Goal: Book appointment/travel/reservation

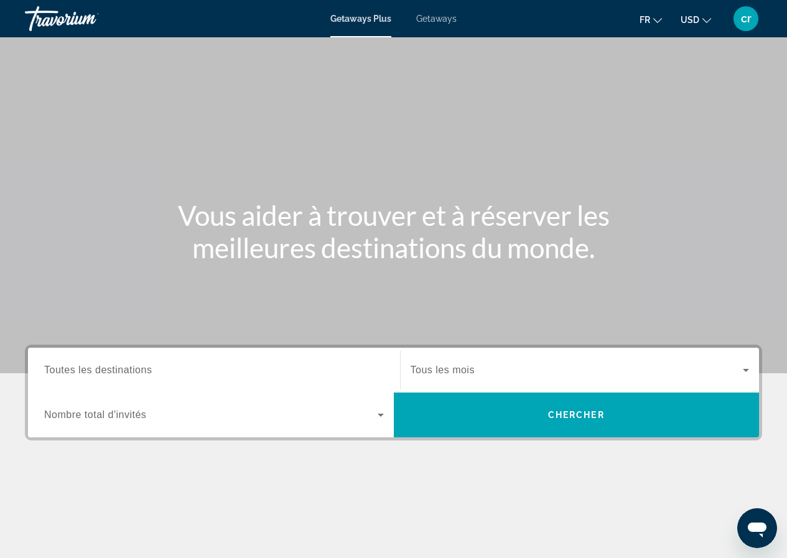
click at [433, 21] on span "Getaways" at bounding box center [436, 19] width 40 height 10
click at [696, 19] on span "USD" at bounding box center [689, 20] width 19 height 10
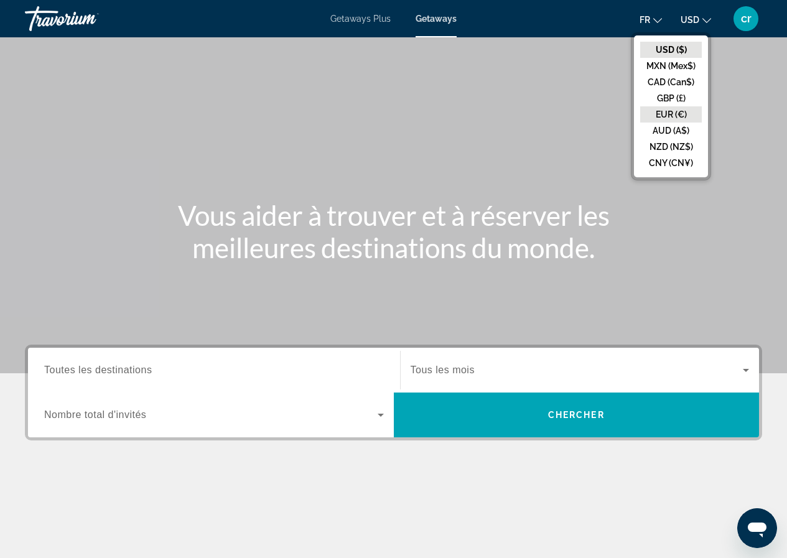
click at [674, 113] on button "EUR (€)" at bounding box center [671, 114] width 62 height 16
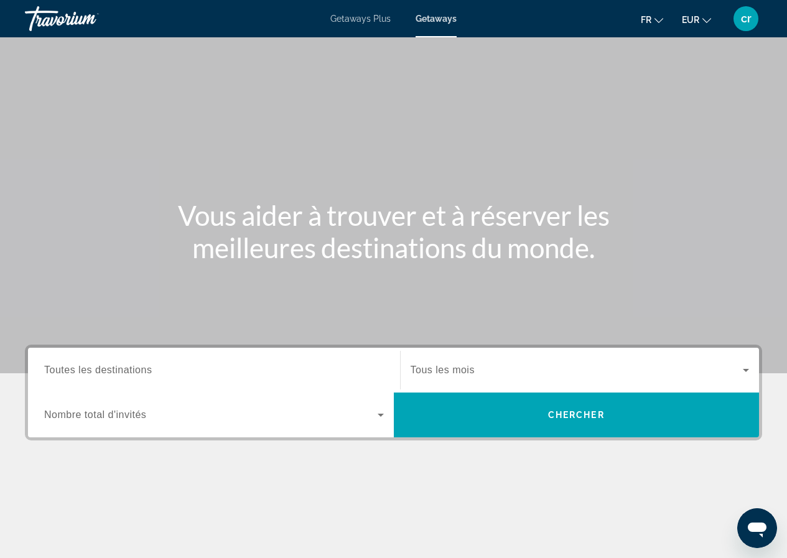
click at [315, 371] on input "Destination Toutes les destinations" at bounding box center [213, 370] width 339 height 15
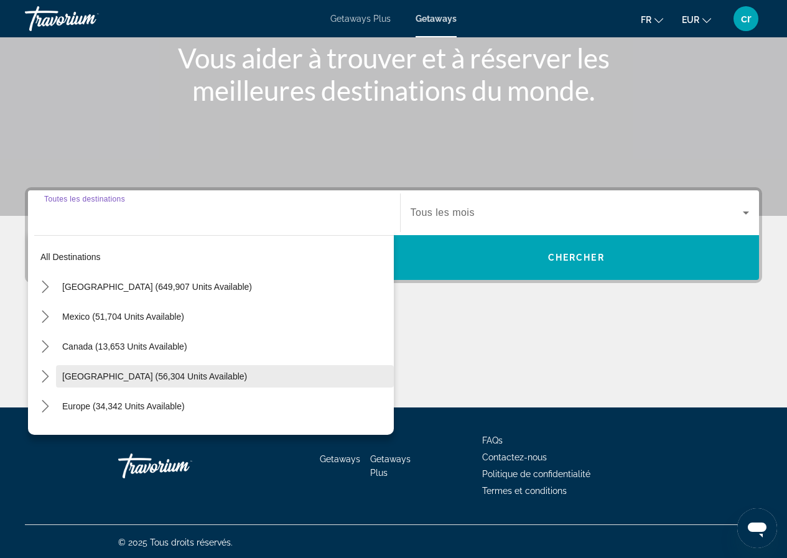
scroll to position [159, 0]
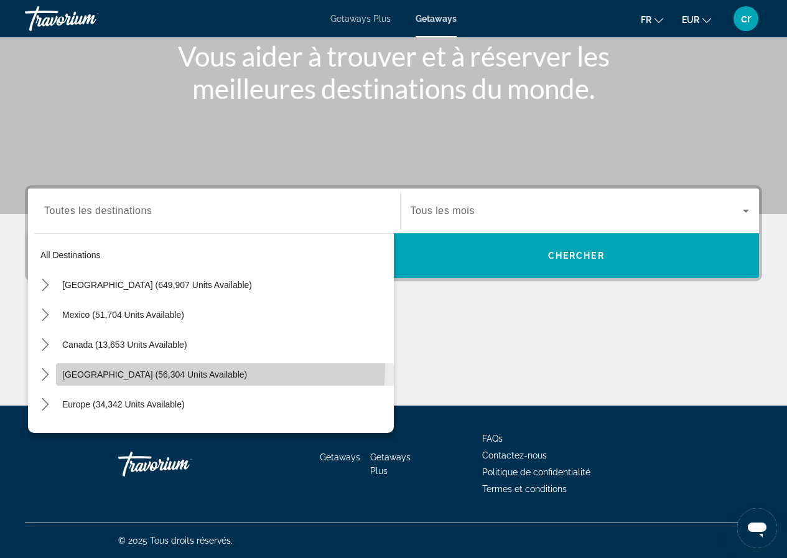
click at [137, 364] on span "Select destination: Caribbean & Atlantic Islands (56,304 units available)" at bounding box center [225, 374] width 338 height 30
type input "**********"
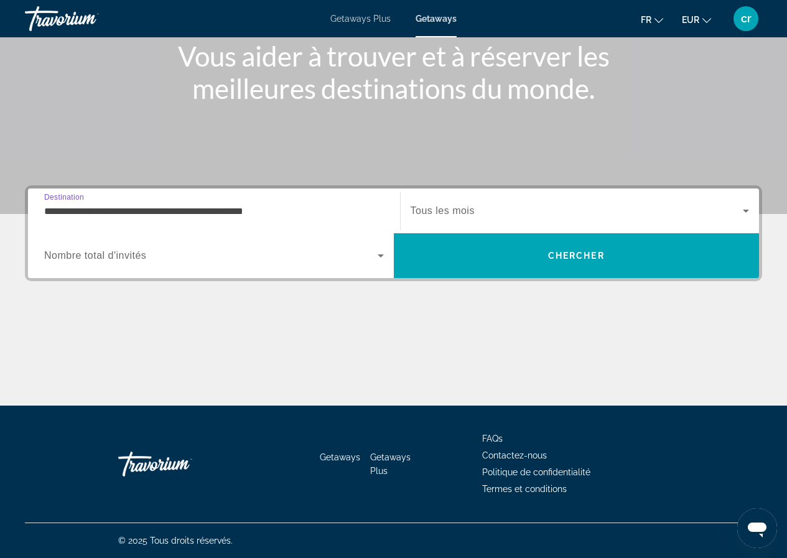
click at [548, 203] on div "Search widget" at bounding box center [579, 210] width 339 height 35
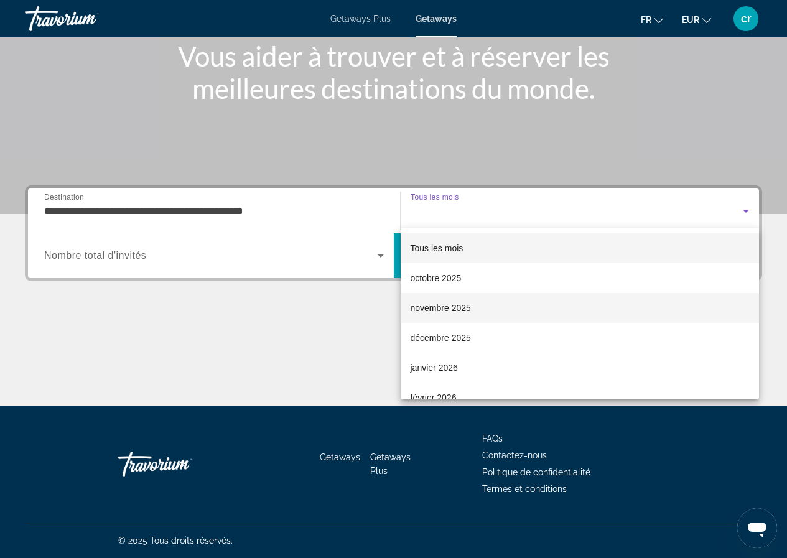
click at [455, 302] on span "novembre 2025" at bounding box center [440, 307] width 60 height 15
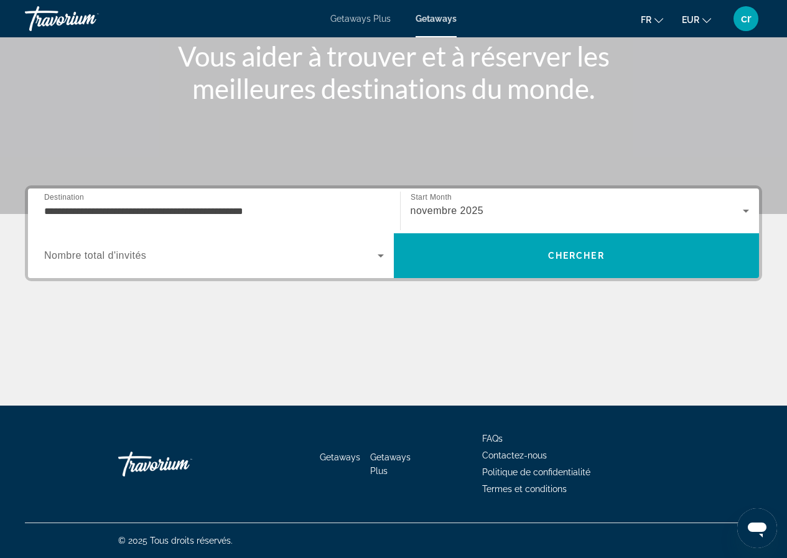
click at [288, 264] on div "Search widget" at bounding box center [213, 255] width 339 height 35
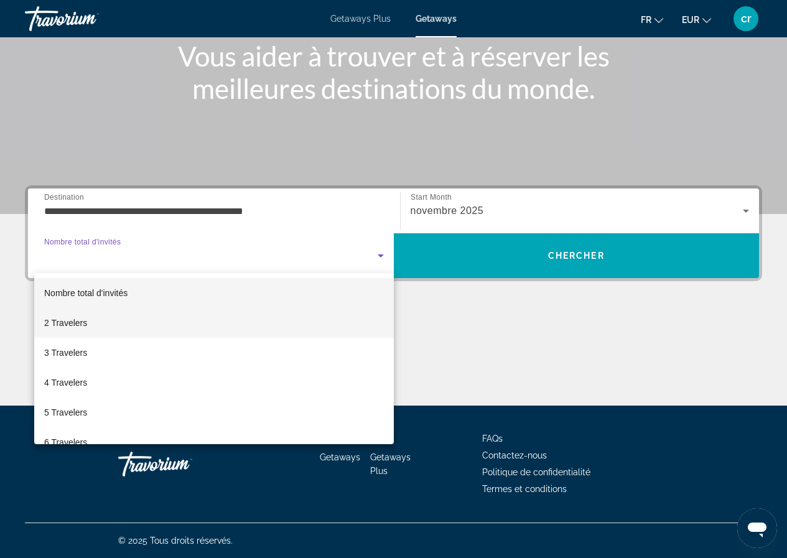
click at [169, 318] on mat-option "2 Travelers" at bounding box center [213, 323] width 359 height 30
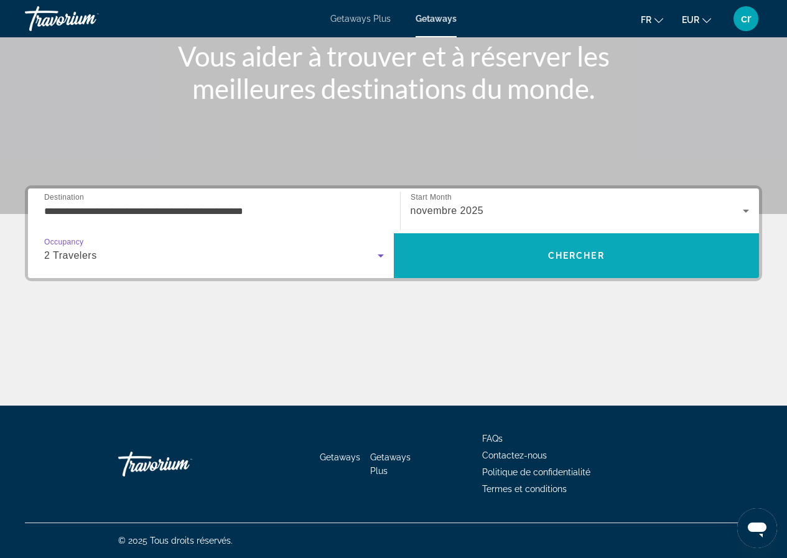
click at [498, 264] on span "Search" at bounding box center [577, 256] width 366 height 30
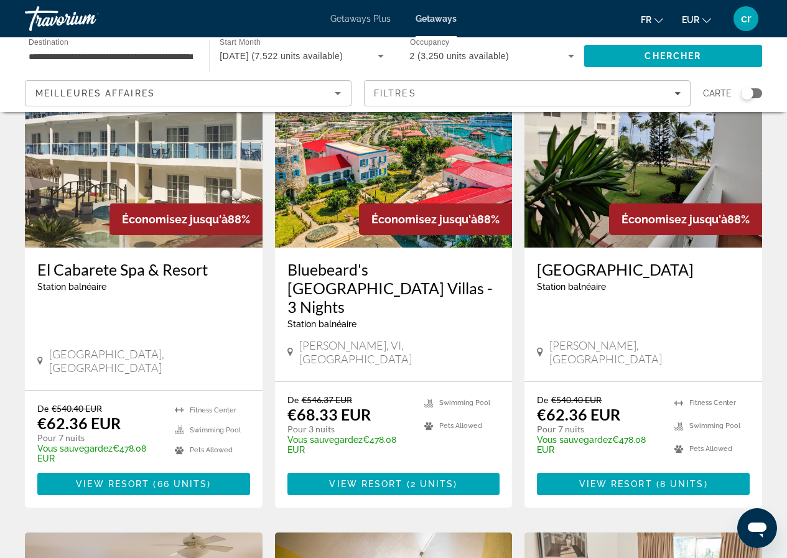
scroll to position [124, 0]
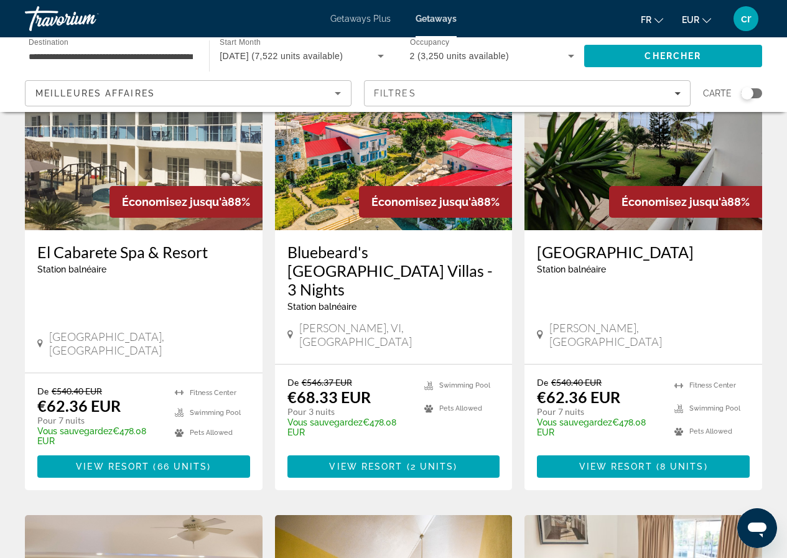
click at [201, 261] on h3 "El Cabarete Spa & Resort" at bounding box center [143, 251] width 213 height 19
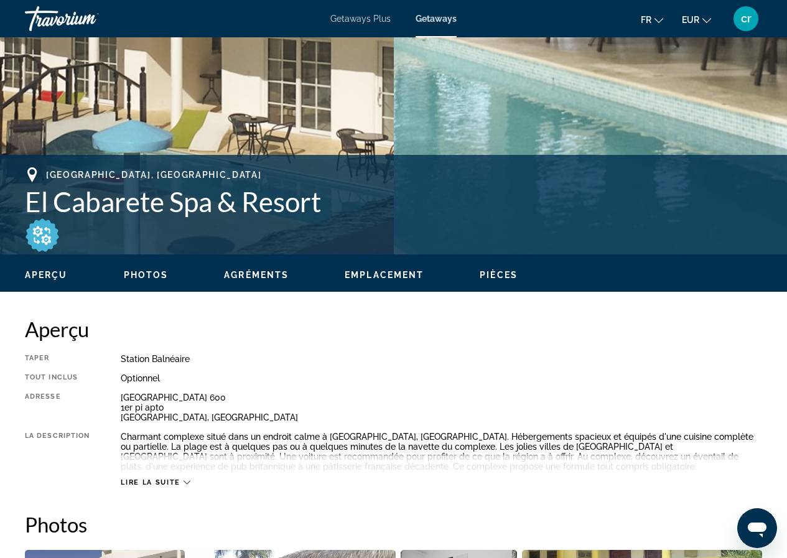
scroll to position [373, 0]
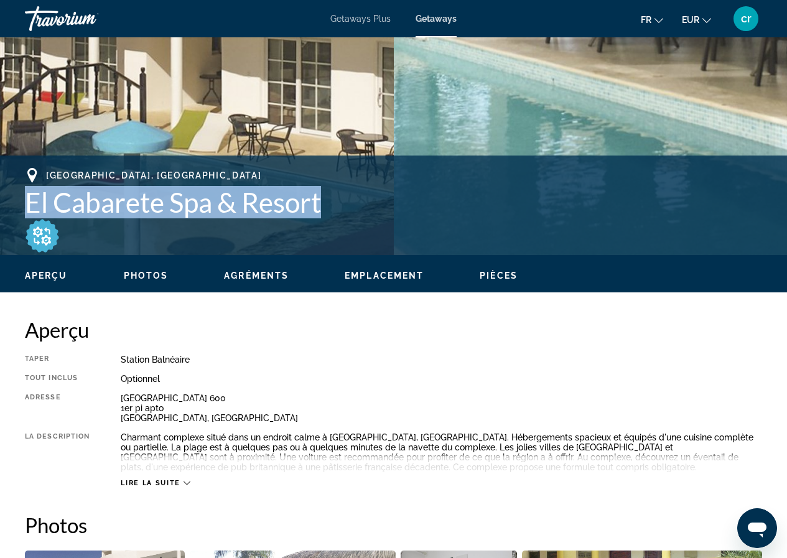
drag, startPoint x: 365, startPoint y: 200, endPoint x: 0, endPoint y: 206, distance: 365.0
click at [0, 206] on div "Cabarete Puerto Plata, Dominican Republic El Cabarete Spa & Resort Adresse Jard…" at bounding box center [393, 205] width 787 height 75
copy h1 "El Cabarete Spa & Resort"
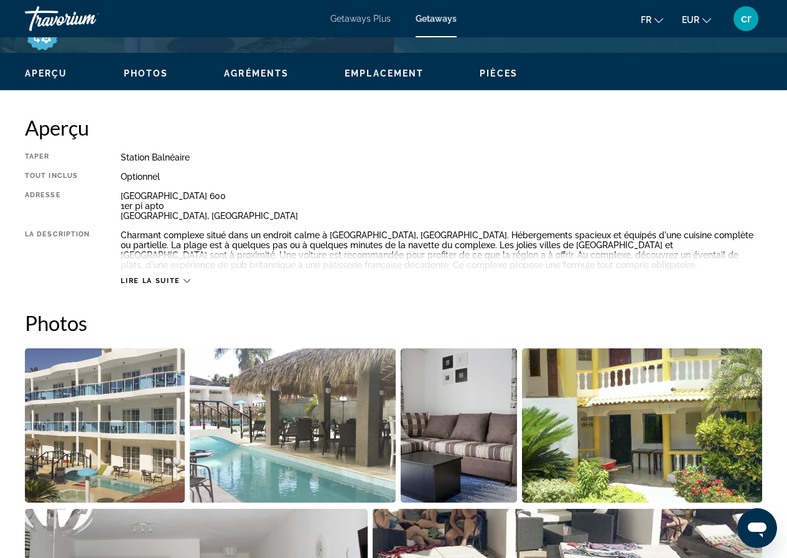
scroll to position [560, 0]
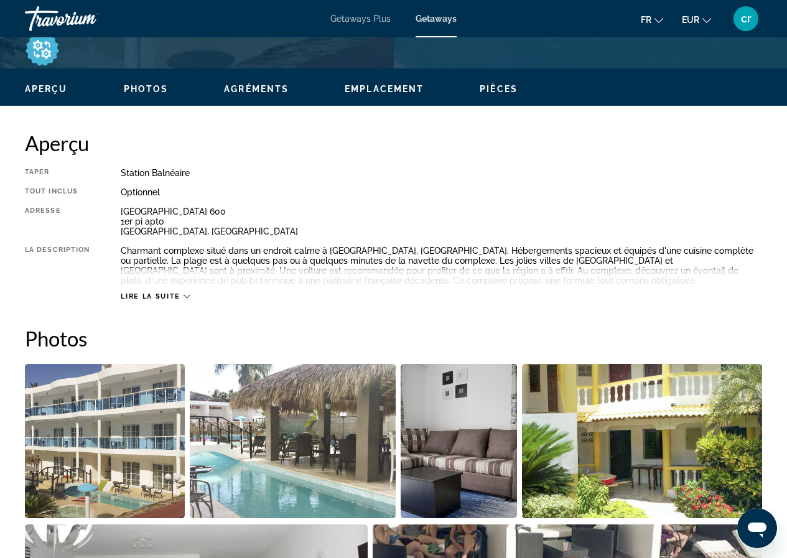
click at [145, 297] on span "Lire la suite" at bounding box center [150, 296] width 59 height 8
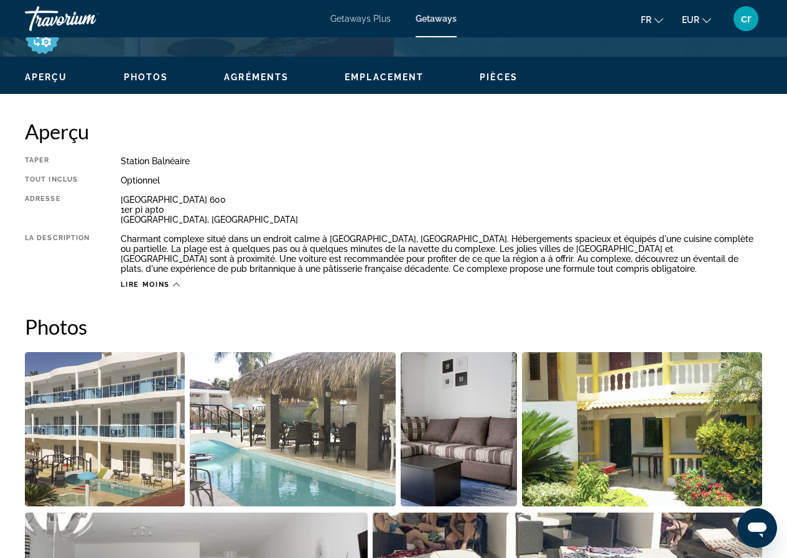
scroll to position [435, 0]
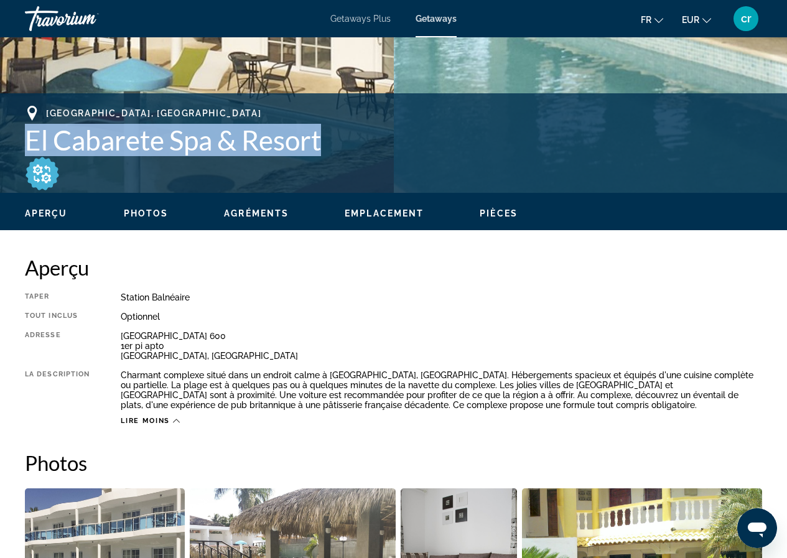
click at [48, 168] on img "Main content" at bounding box center [42, 173] width 35 height 35
click at [47, 168] on img "Main content" at bounding box center [42, 173] width 35 height 35
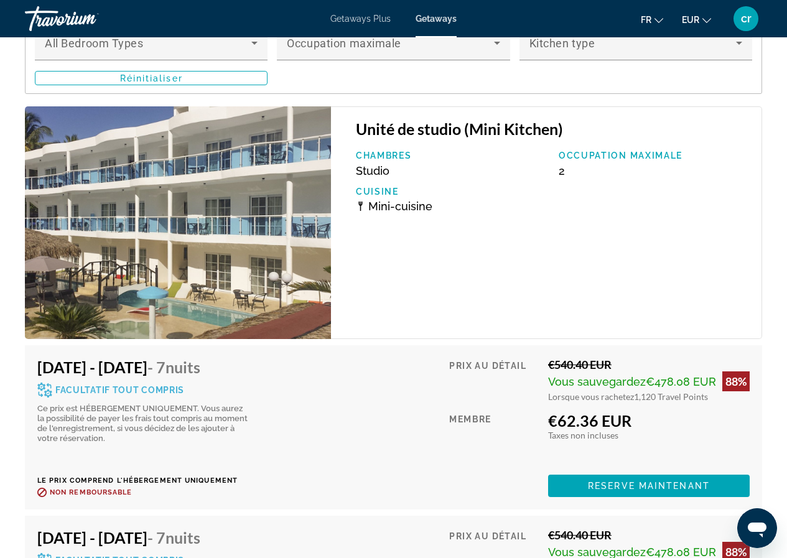
scroll to position [2549, 0]
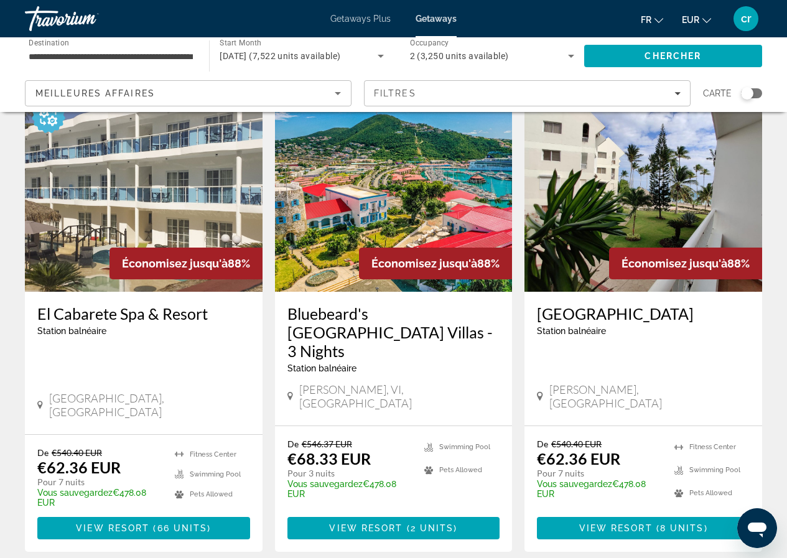
scroll to position [62, 0]
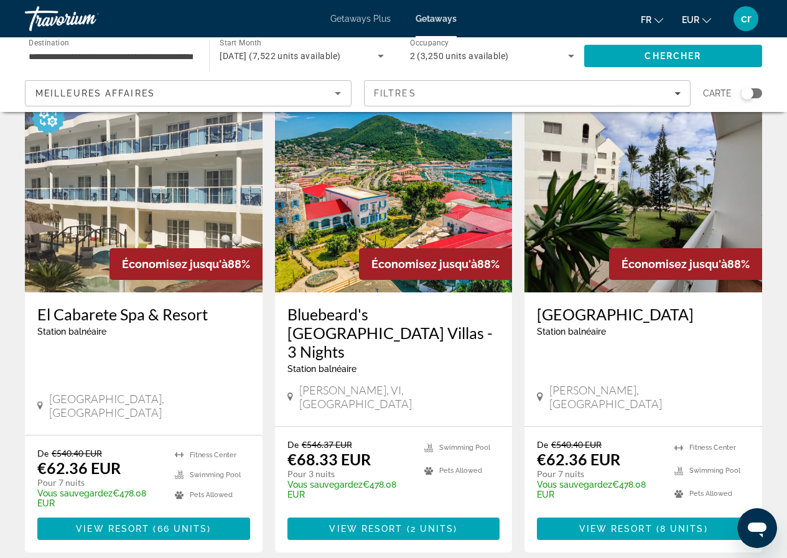
click at [615, 318] on h3 "[GEOGRAPHIC_DATA]" at bounding box center [643, 314] width 213 height 19
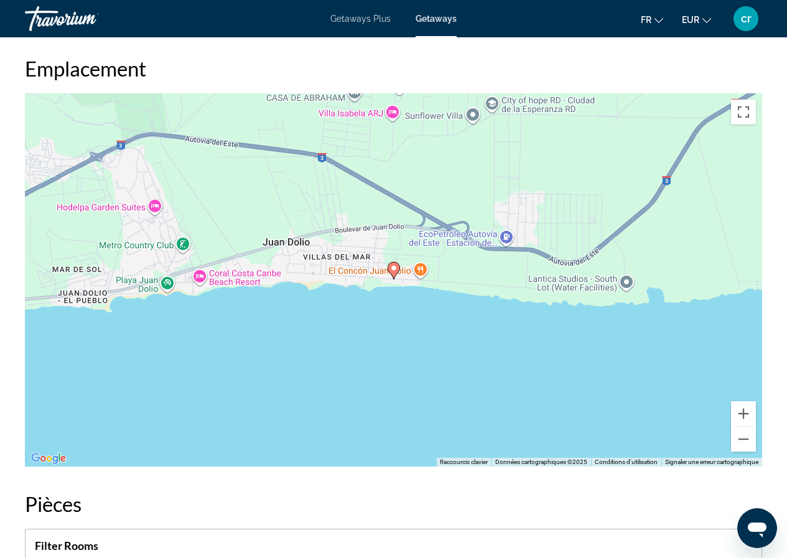
scroll to position [1741, 0]
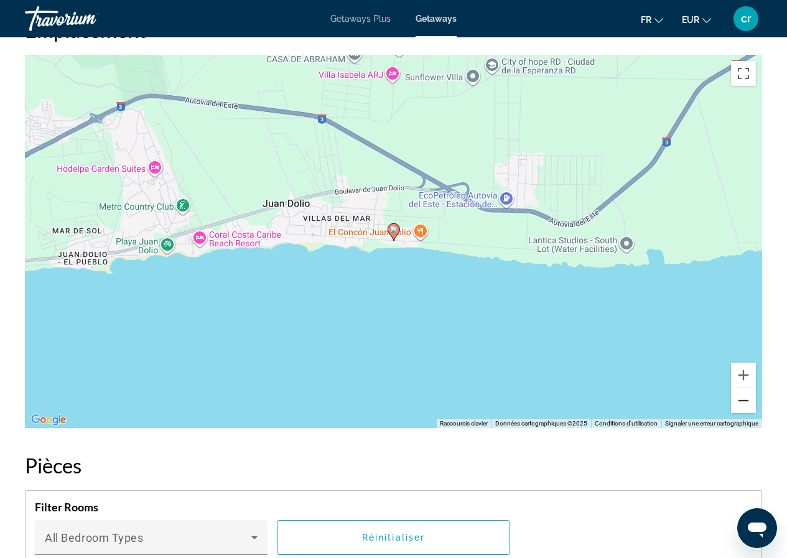
click at [744, 390] on button "Zoom arrière" at bounding box center [743, 400] width 25 height 25
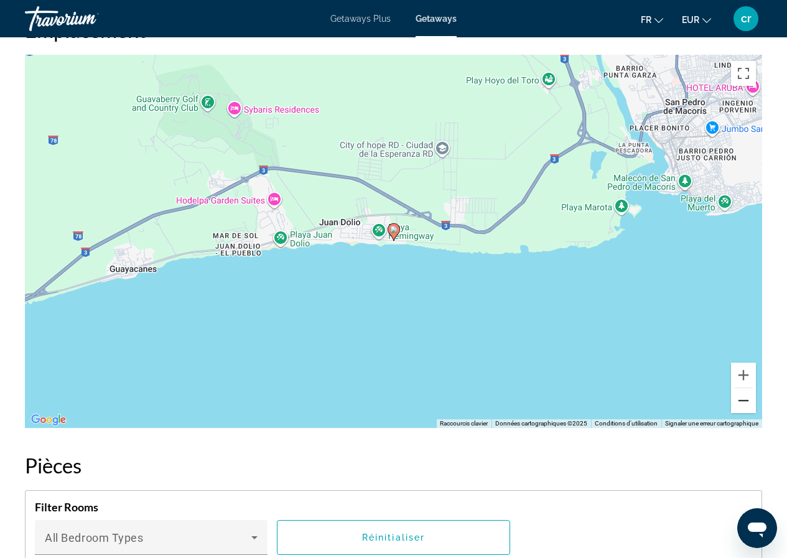
click at [744, 390] on button "Zoom arrière" at bounding box center [743, 400] width 25 height 25
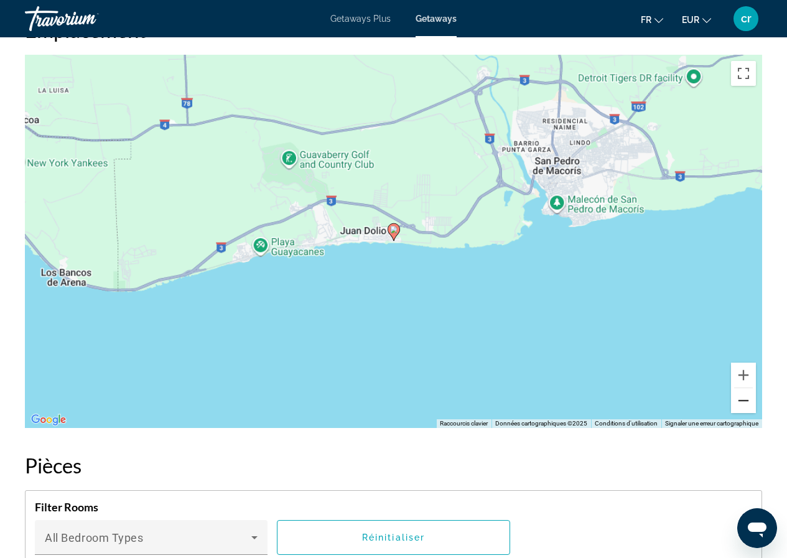
click at [744, 390] on button "Zoom arrière" at bounding box center [743, 400] width 25 height 25
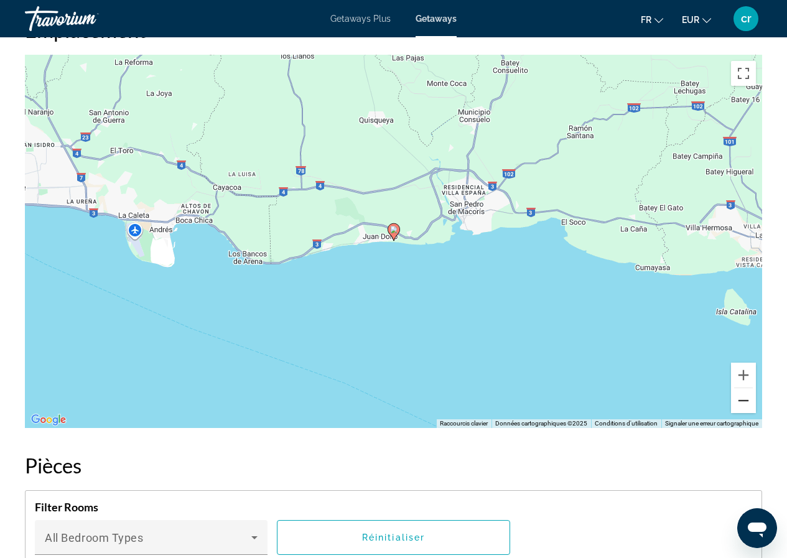
click at [744, 390] on button "Zoom arrière" at bounding box center [743, 400] width 25 height 25
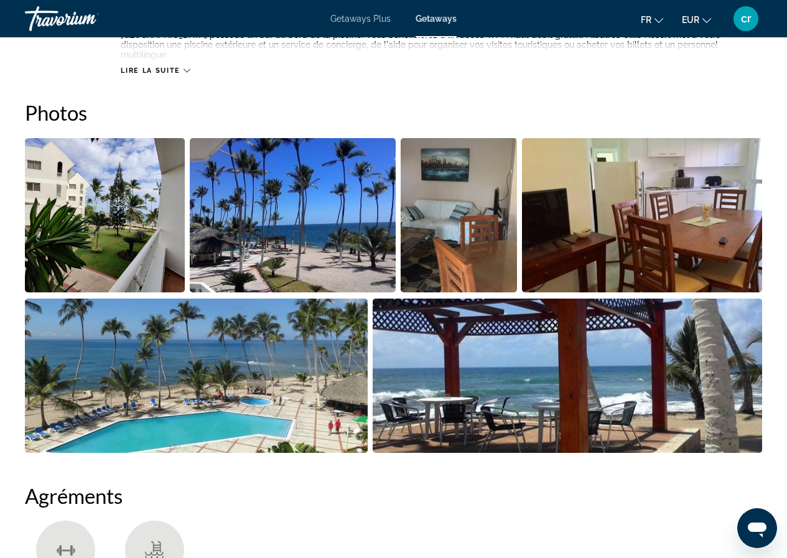
scroll to position [435, 0]
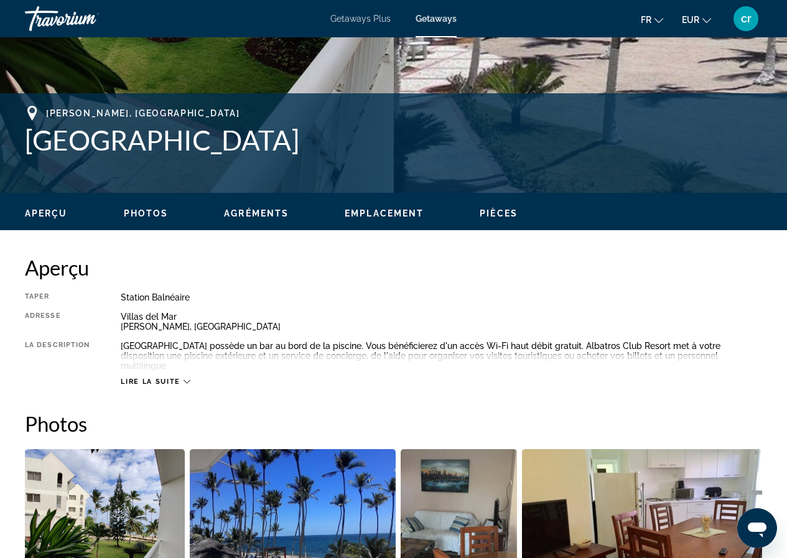
drag, startPoint x: 300, startPoint y: 145, endPoint x: 0, endPoint y: 155, distance: 300.5
click at [0, 155] on div "Juan Dolio, Dominican Republic Albatros Club Resort Adresse Villas del Mar Juan…" at bounding box center [393, 143] width 787 height 75
copy h1 "[GEOGRAPHIC_DATA]"
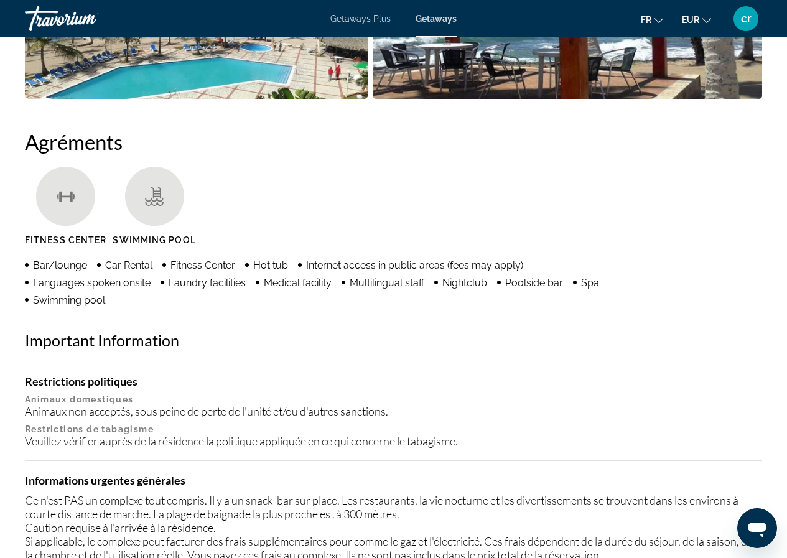
scroll to position [995, 0]
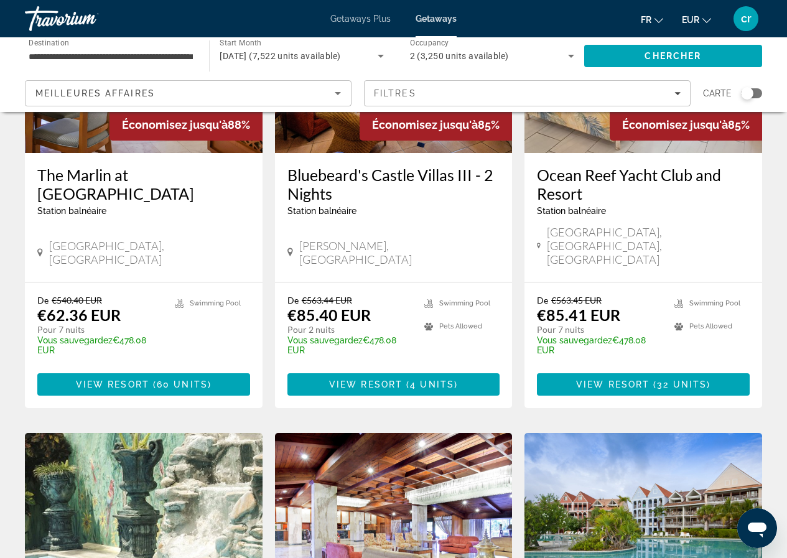
scroll to position [684, 0]
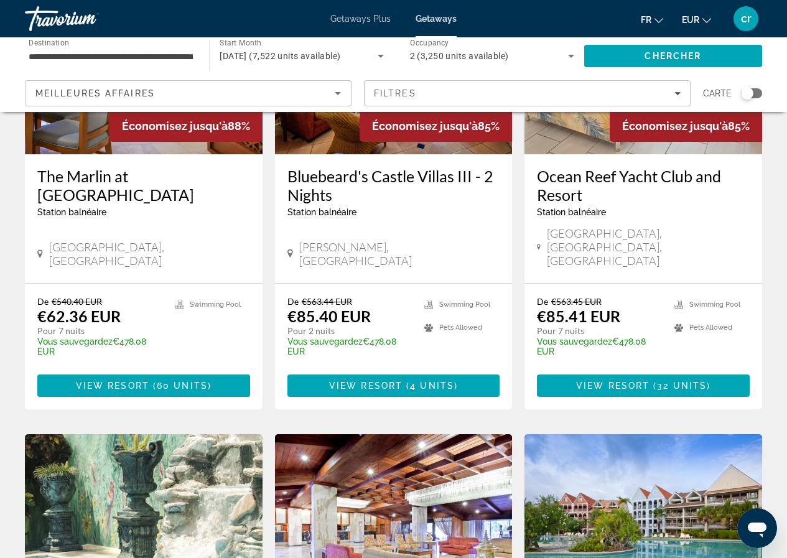
click at [754, 101] on div "Carte" at bounding box center [732, 93] width 59 height 26
click at [752, 101] on div "Carte" at bounding box center [732, 93] width 59 height 26
click at [752, 95] on div "Search widget" at bounding box center [747, 93] width 12 height 12
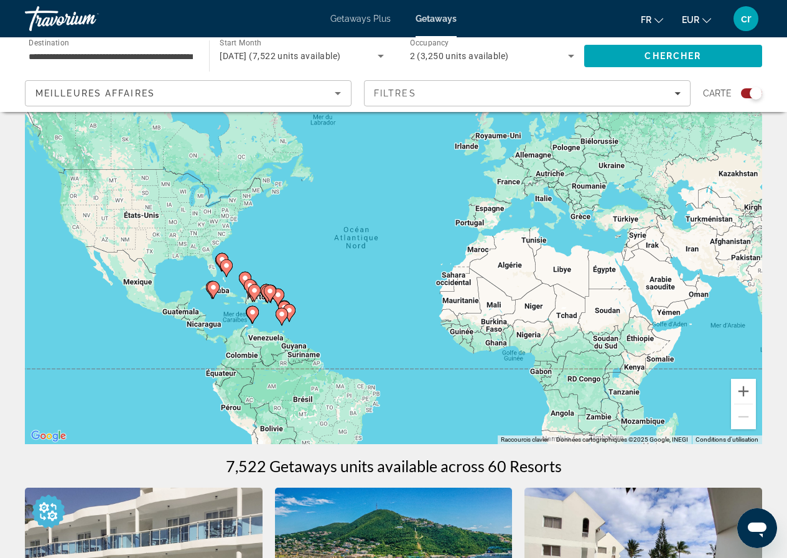
scroll to position [0, 0]
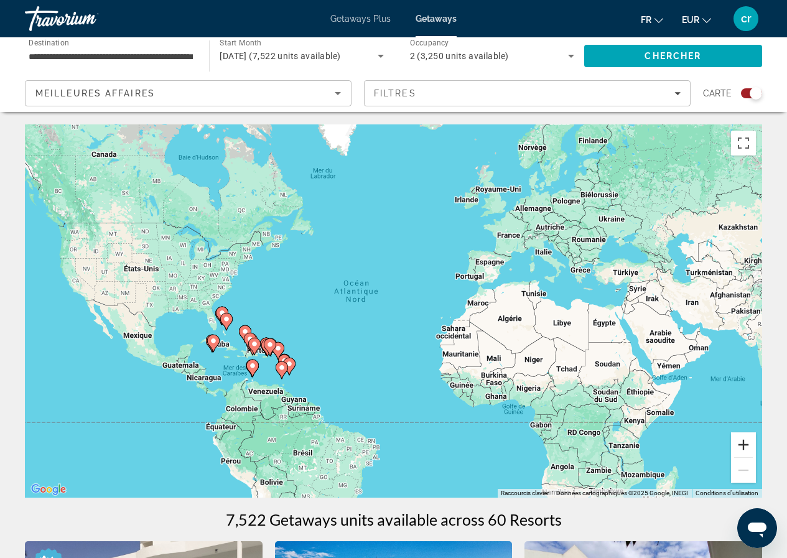
click at [744, 443] on button "Zoom avant" at bounding box center [743, 444] width 25 height 25
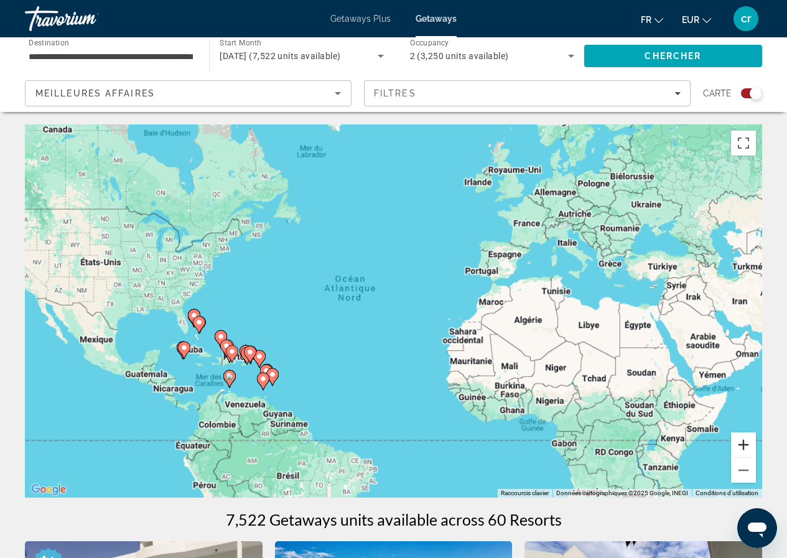
click at [744, 443] on button "Zoom avant" at bounding box center [743, 444] width 25 height 25
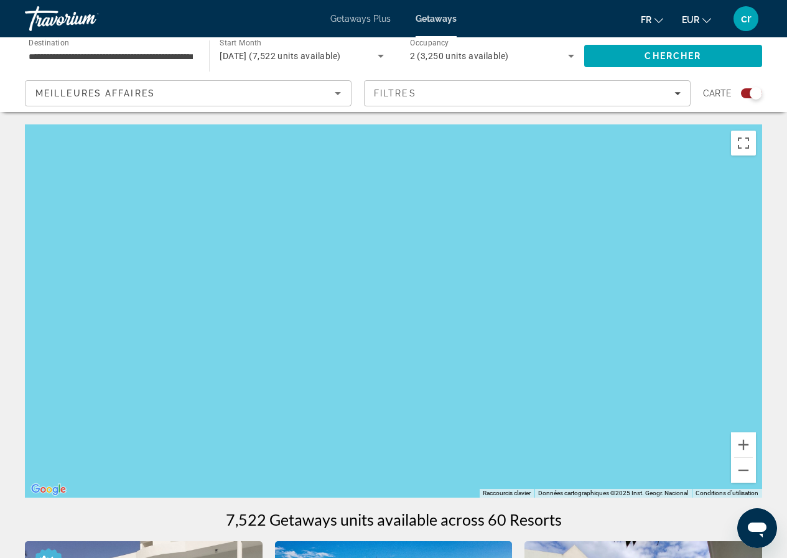
drag, startPoint x: 125, startPoint y: 430, endPoint x: 587, endPoint y: 361, distance: 467.0
click at [587, 361] on div "Main content" at bounding box center [393, 310] width 737 height 373
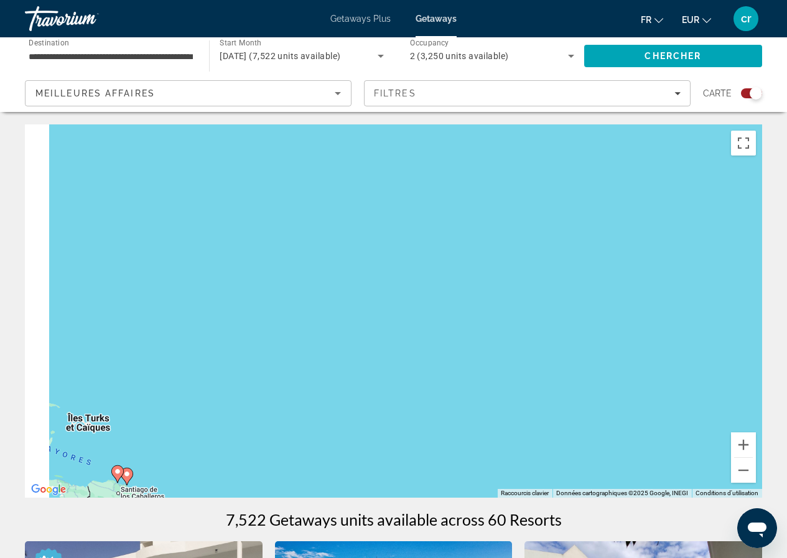
drag, startPoint x: 293, startPoint y: 349, endPoint x: 483, endPoint y: 326, distance: 191.0
click at [483, 326] on div "Pour activer le glissement avec le clavier, appuyez sur Alt+Entrée. Une fois ce…" at bounding box center [393, 310] width 737 height 373
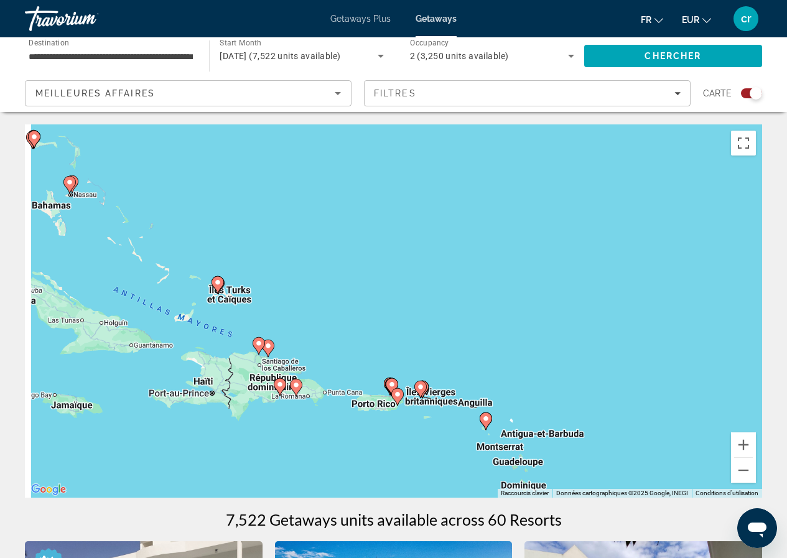
drag, startPoint x: 262, startPoint y: 419, endPoint x: 373, endPoint y: 276, distance: 181.2
click at [373, 276] on div "Pour activer le glissement avec le clavier, appuyez sur Alt+Entrée. Une fois ce…" at bounding box center [393, 310] width 737 height 373
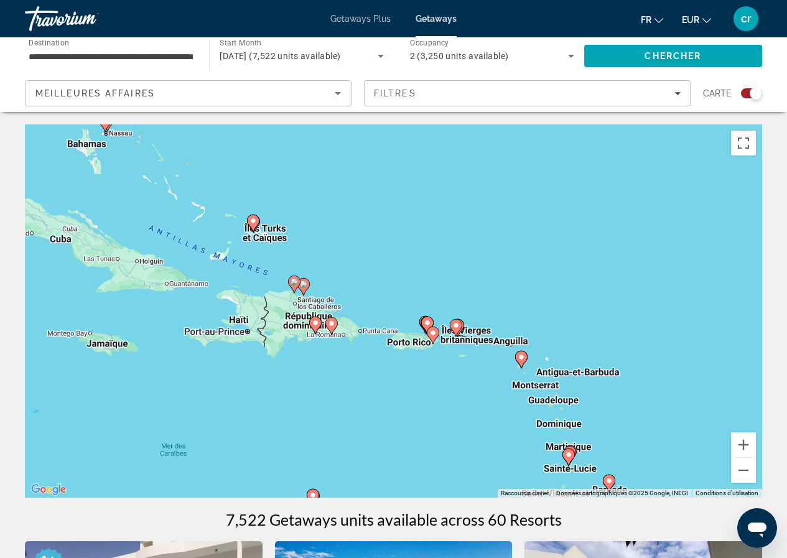
drag, startPoint x: 328, startPoint y: 300, endPoint x: 346, endPoint y: 261, distance: 43.7
click at [346, 261] on div "Pour activer le glissement avec le clavier, appuyez sur Alt+Entrée. Une fois ce…" at bounding box center [393, 310] width 737 height 373
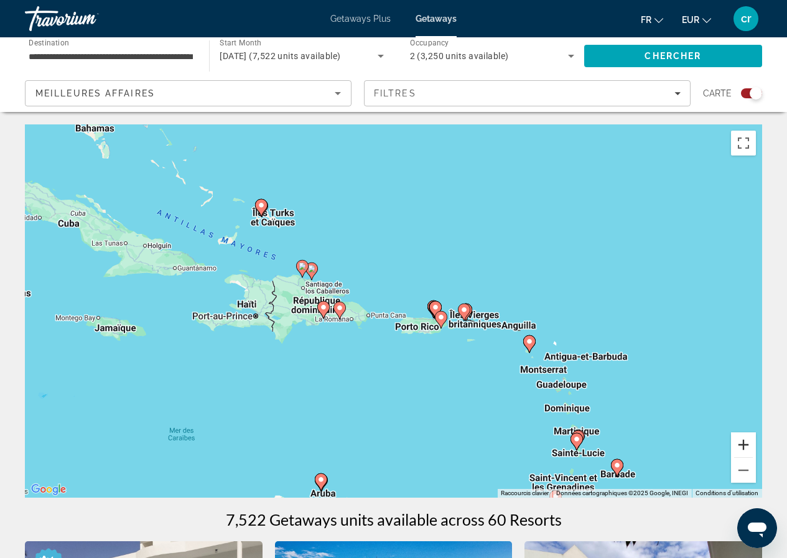
click at [745, 443] on button "Zoom avant" at bounding box center [743, 444] width 25 height 25
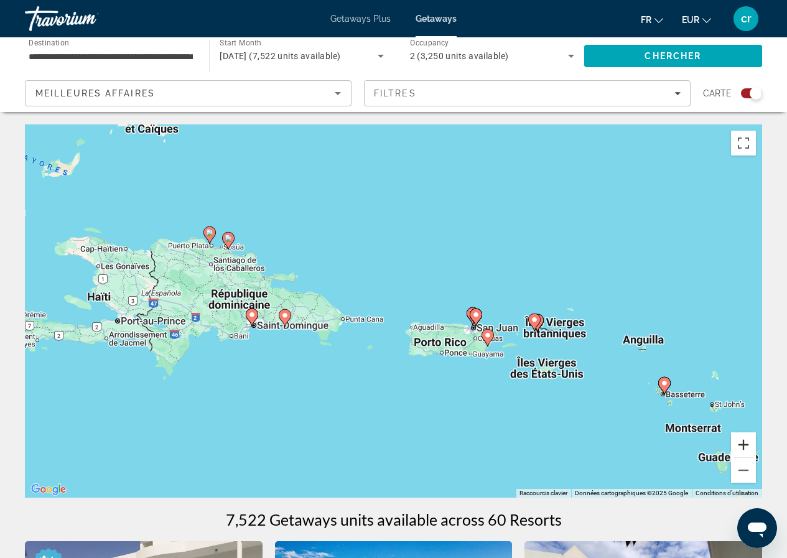
click at [753, 446] on button "Zoom avant" at bounding box center [743, 444] width 25 height 25
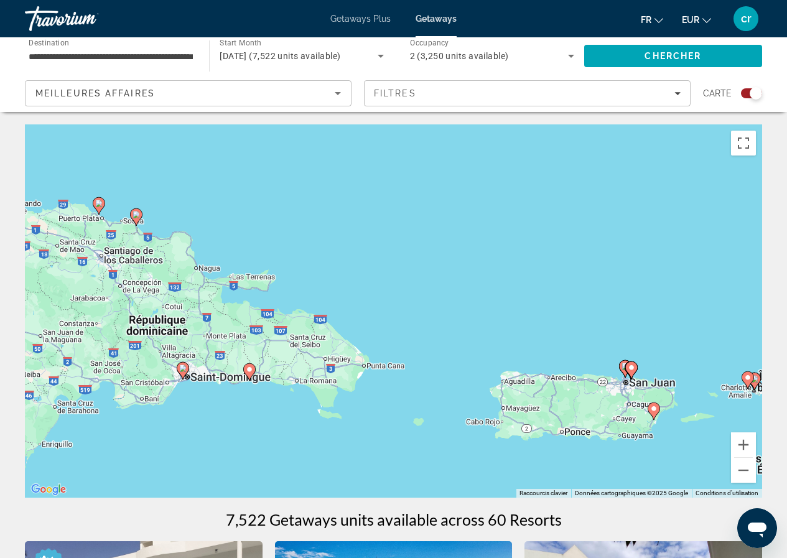
drag, startPoint x: 138, startPoint y: 246, endPoint x: 211, endPoint y: 284, distance: 82.6
click at [211, 284] on div "Pour activer le glissement avec le clavier, appuyez sur Alt+Entrée. Une fois ce…" at bounding box center [393, 310] width 737 height 373
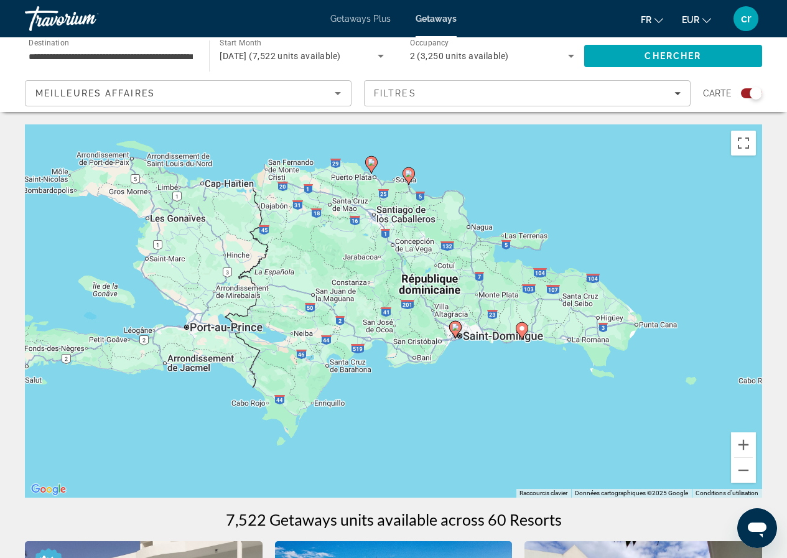
drag, startPoint x: 253, startPoint y: 384, endPoint x: 505, endPoint y: 341, distance: 255.5
click at [505, 341] on div "Pour activer le glissement avec le clavier, appuyez sur Alt+Entrée. Une fois ce…" at bounding box center [393, 310] width 737 height 373
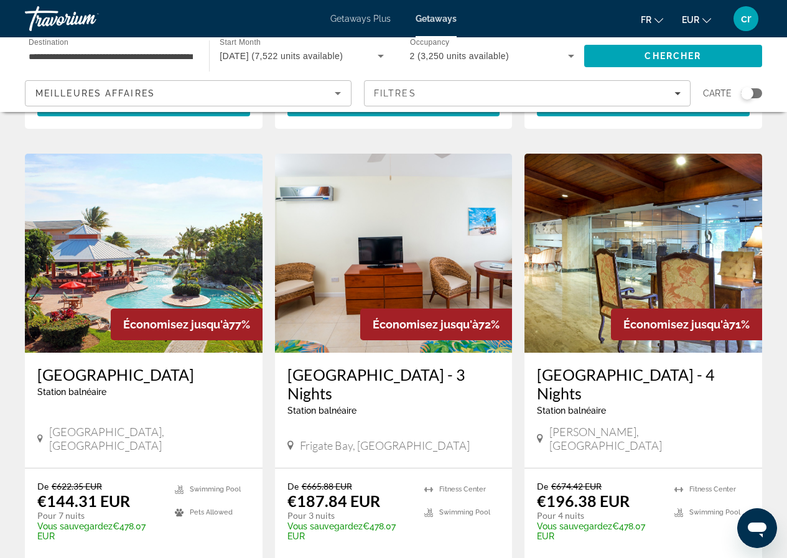
scroll to position [1430, 0]
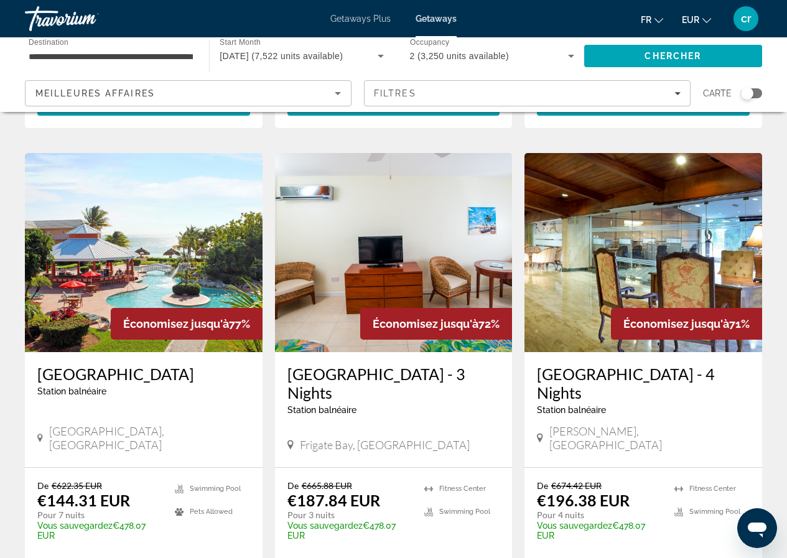
click at [74, 364] on h3 "[GEOGRAPHIC_DATA]" at bounding box center [143, 373] width 213 height 19
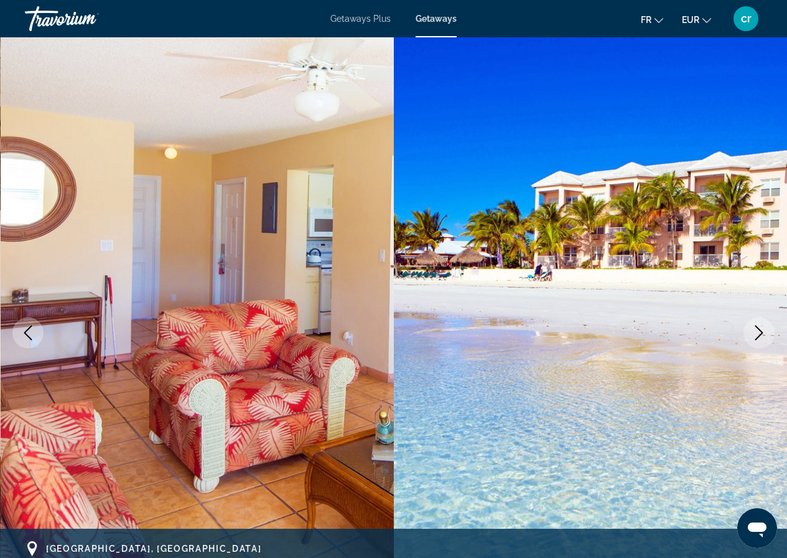
click at [767, 330] on button "Next image" at bounding box center [758, 332] width 31 height 31
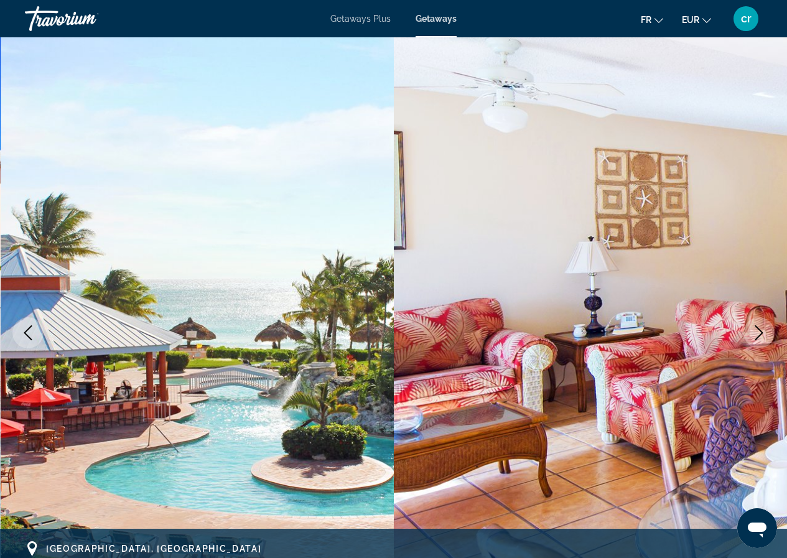
click at [767, 330] on button "Next image" at bounding box center [758, 332] width 31 height 31
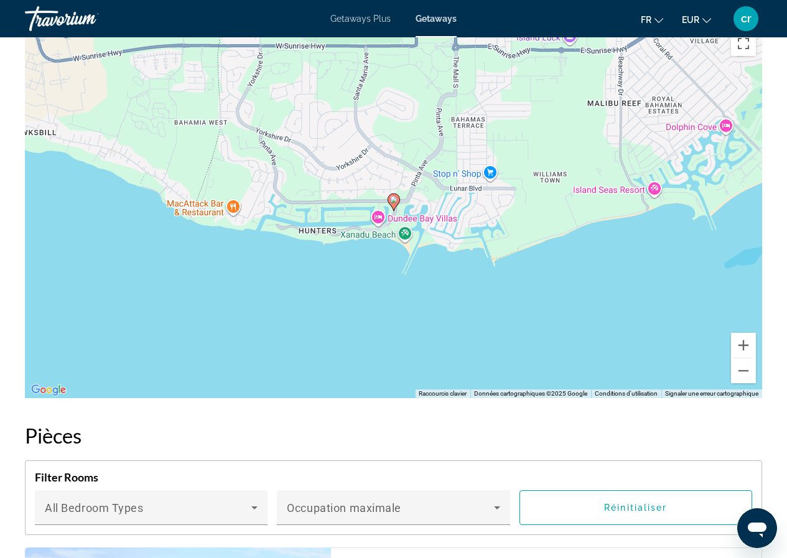
scroll to position [1865, 0]
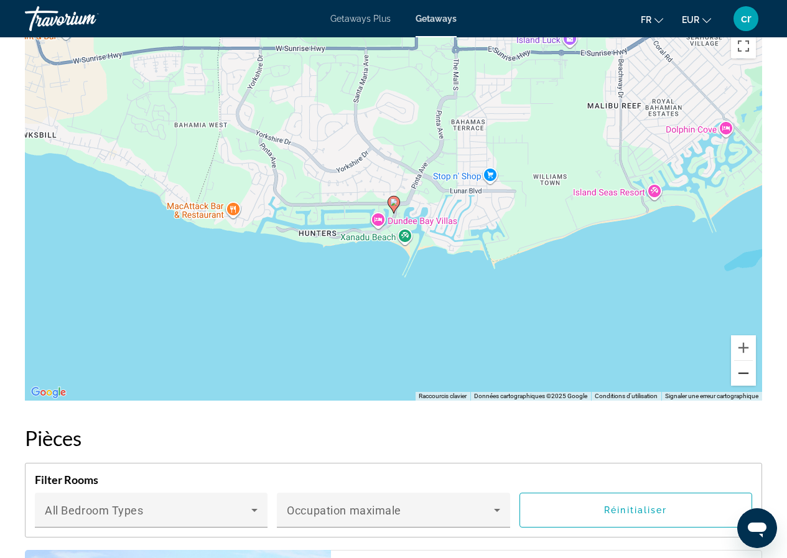
click at [749, 376] on button "Zoom arrière" at bounding box center [743, 373] width 25 height 25
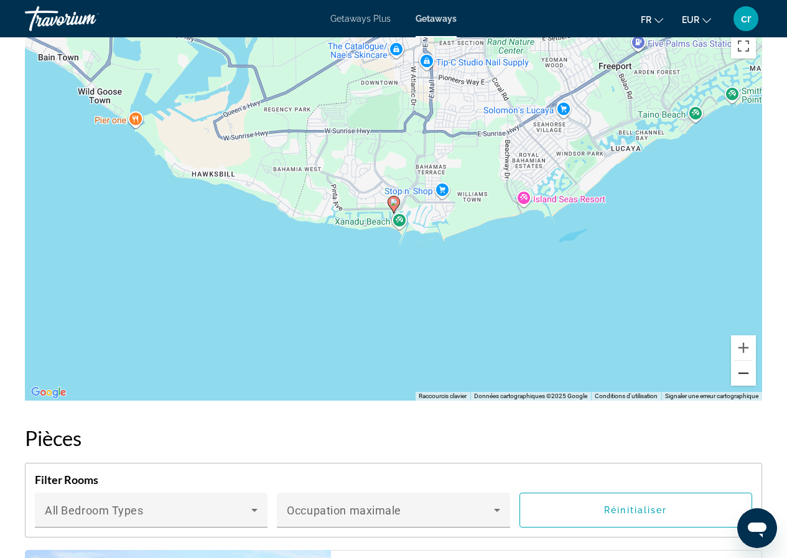
click at [749, 376] on button "Zoom arrière" at bounding box center [743, 373] width 25 height 25
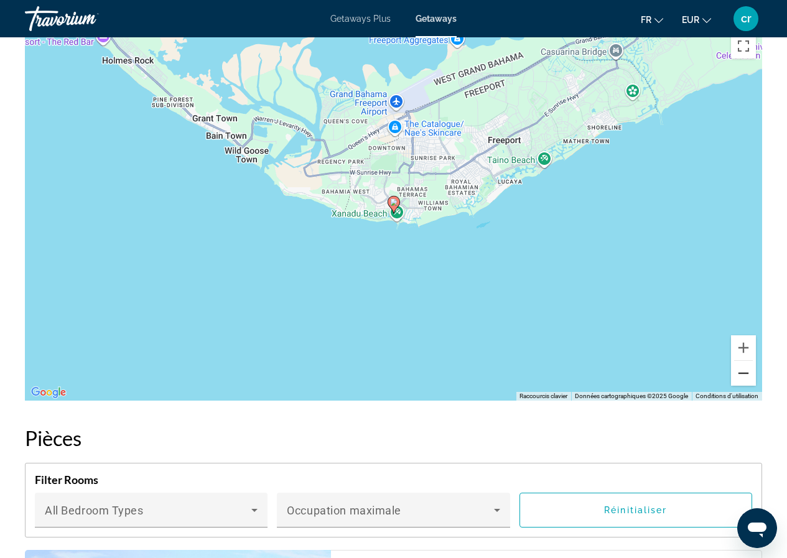
click at [749, 376] on button "Zoom arrière" at bounding box center [743, 373] width 25 height 25
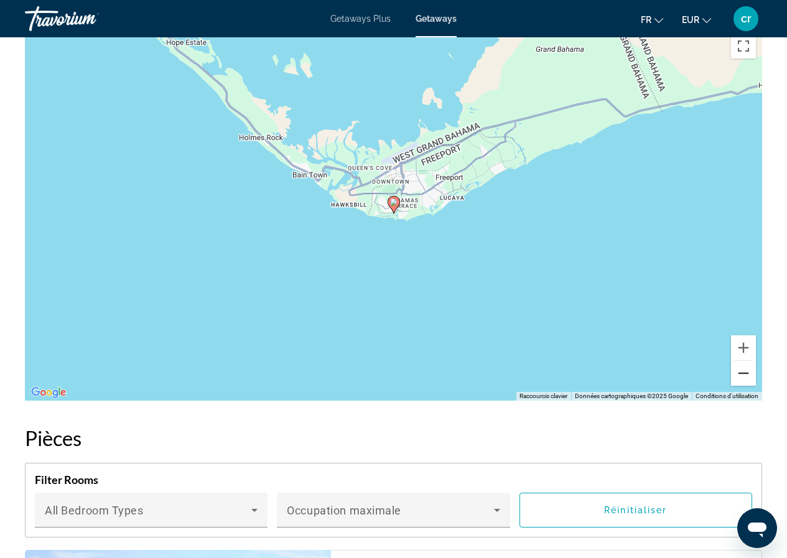
click at [749, 376] on button "Zoom arrière" at bounding box center [743, 373] width 25 height 25
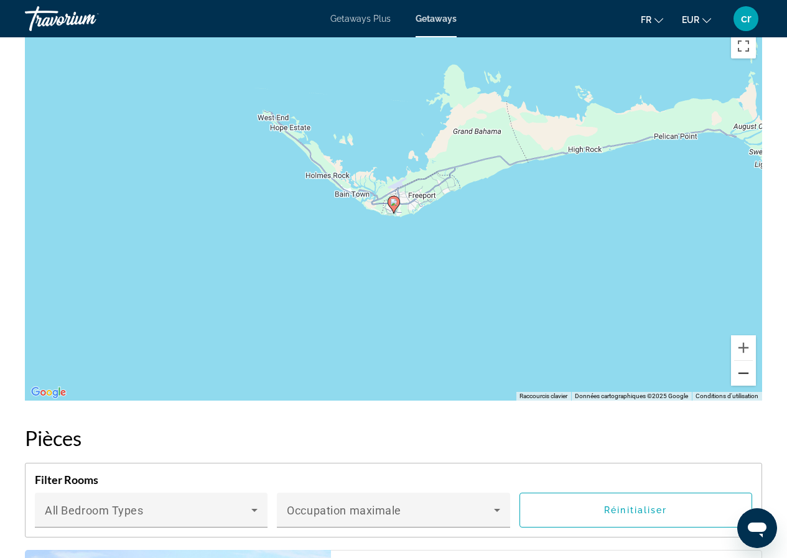
click at [749, 376] on button "Zoom arrière" at bounding box center [743, 373] width 25 height 25
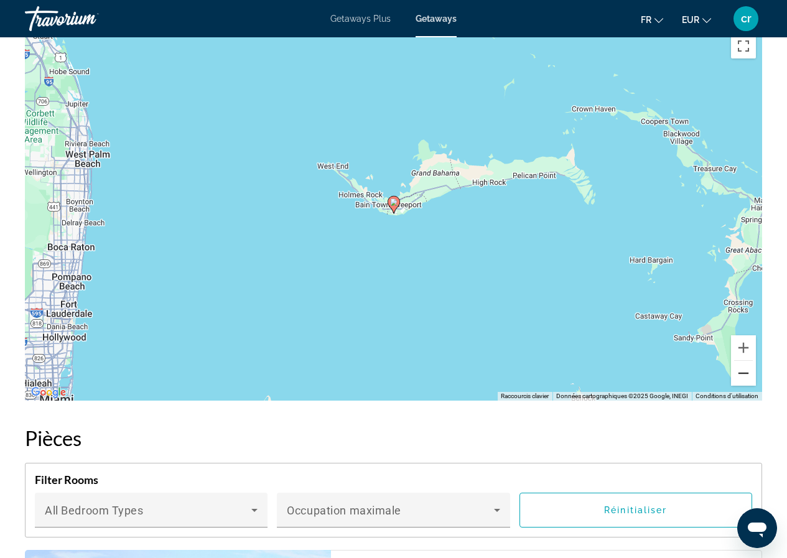
click at [749, 376] on button "Zoom arrière" at bounding box center [743, 373] width 25 height 25
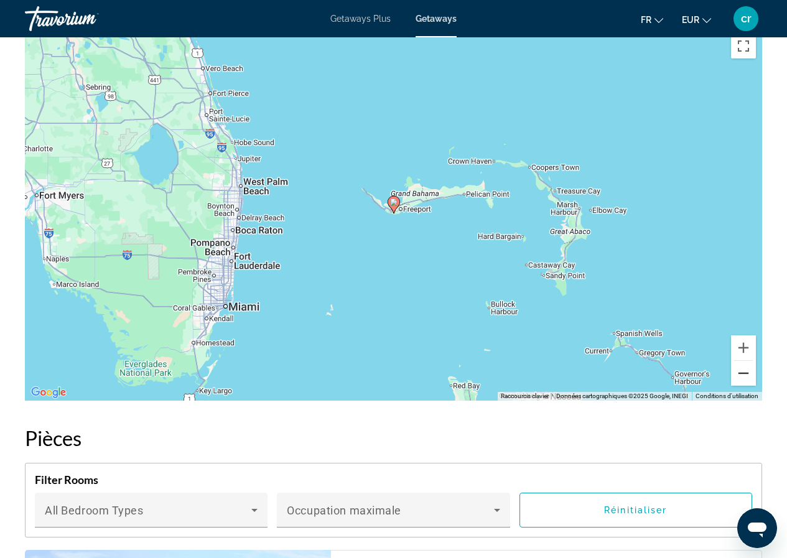
click at [749, 376] on button "Zoom arrière" at bounding box center [743, 373] width 25 height 25
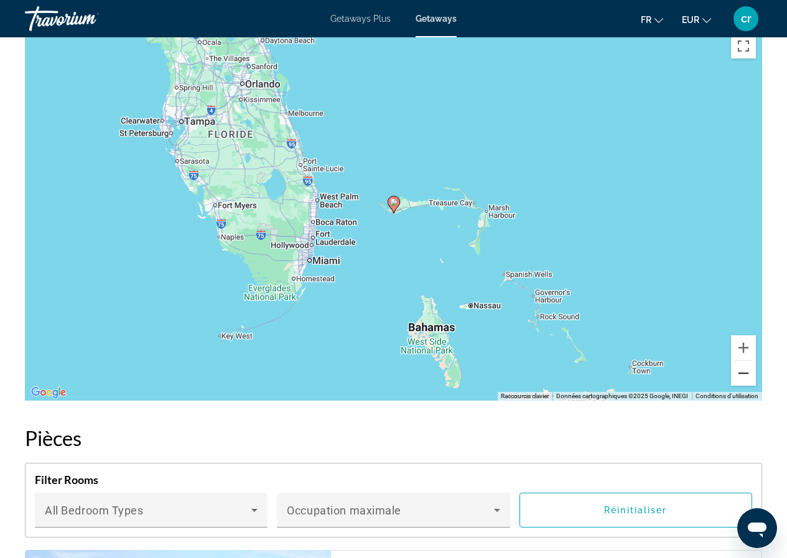
click at [749, 376] on button "Zoom arrière" at bounding box center [743, 373] width 25 height 25
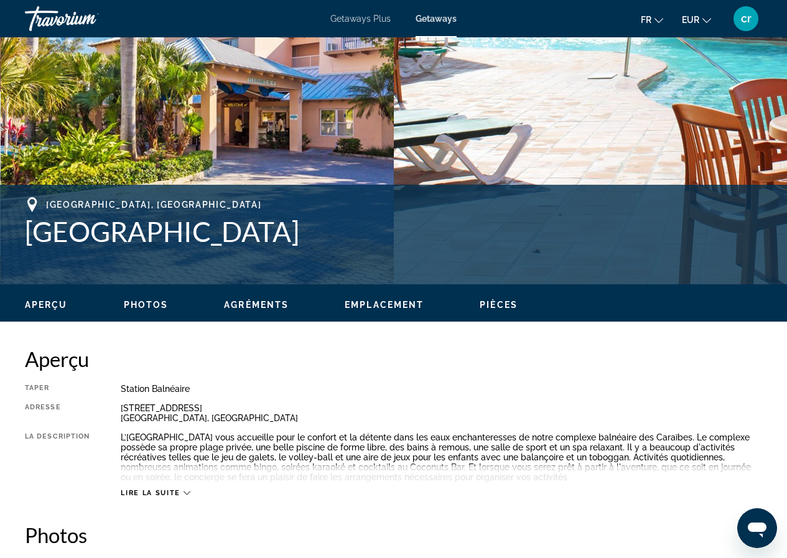
scroll to position [249, 0]
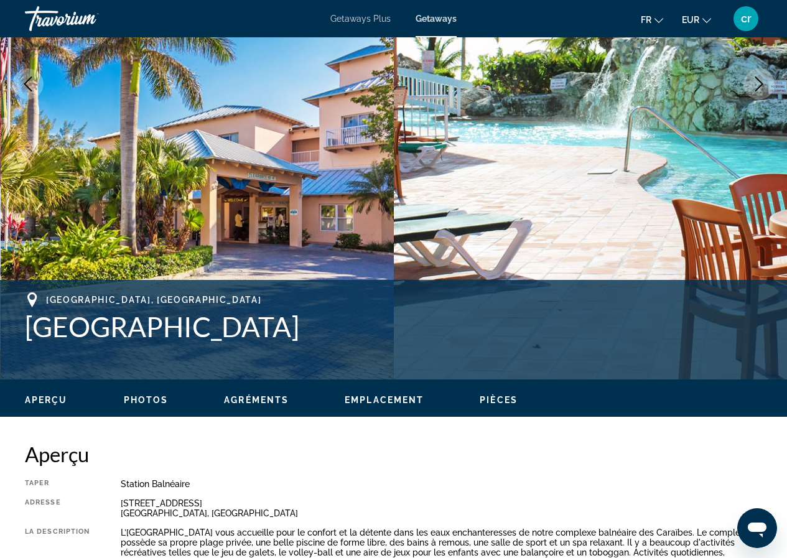
drag, startPoint x: 268, startPoint y: 327, endPoint x: 12, endPoint y: 320, distance: 256.3
click at [12, 320] on div "[GEOGRAPHIC_DATA], [GEOGRAPHIC_DATA] Adresse [STREET_ADDRESS]" at bounding box center [393, 329] width 787 height 75
copy h1 "[GEOGRAPHIC_DATA]"
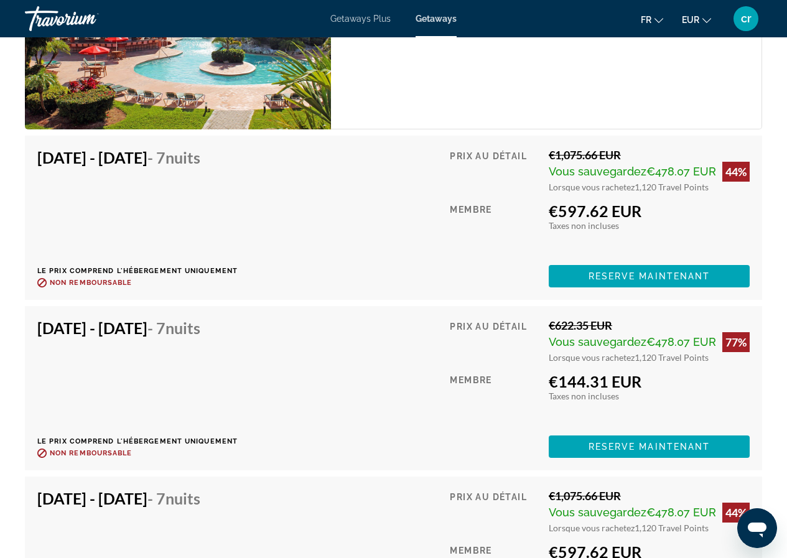
scroll to position [2549, 0]
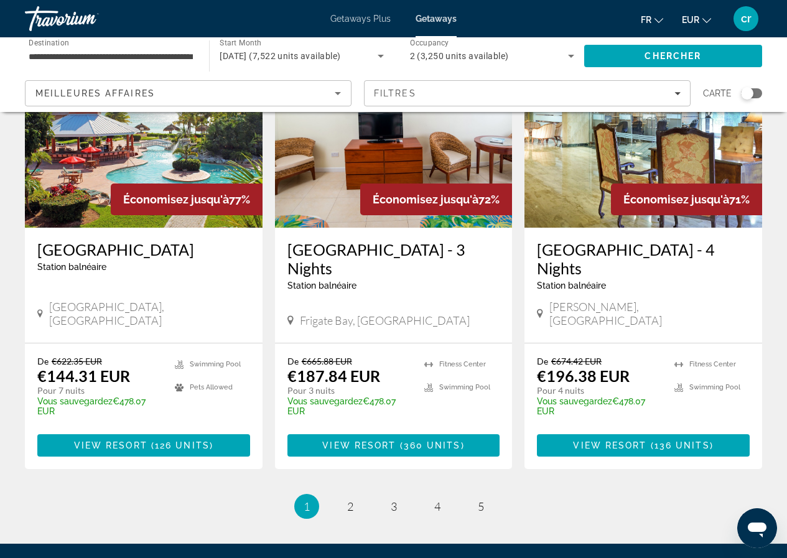
scroll to position [1492, 0]
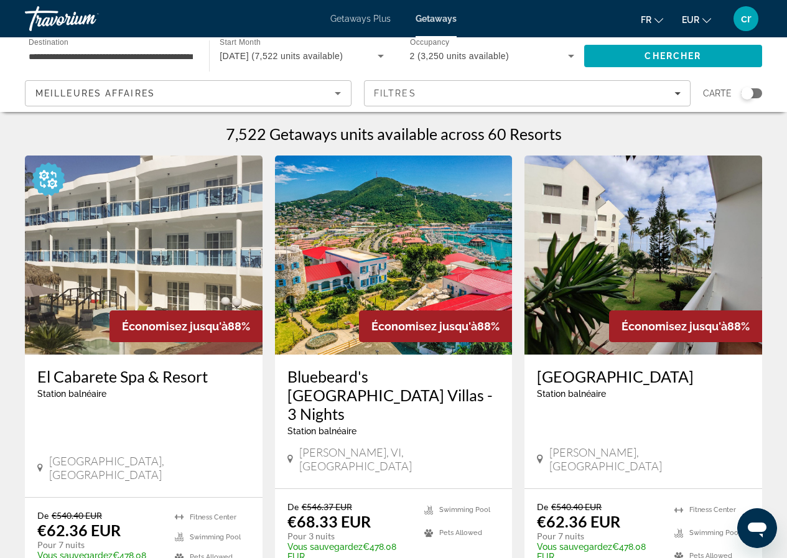
click at [113, 72] on div "**********" at bounding box center [111, 56] width 164 height 35
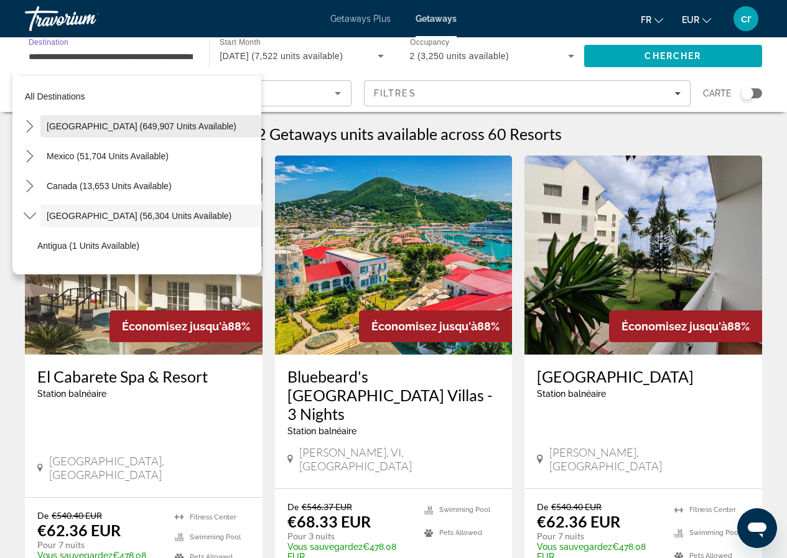
click at [136, 124] on span "United States (649,907 units available)" at bounding box center [142, 126] width 190 height 10
type input "**********"
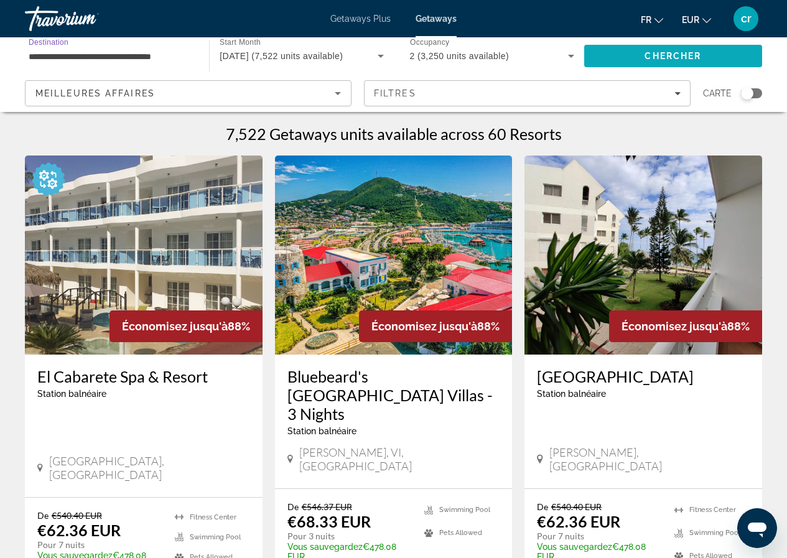
click at [663, 50] on span "Search" at bounding box center [673, 56] width 178 height 30
